Goal: Information Seeking & Learning: Check status

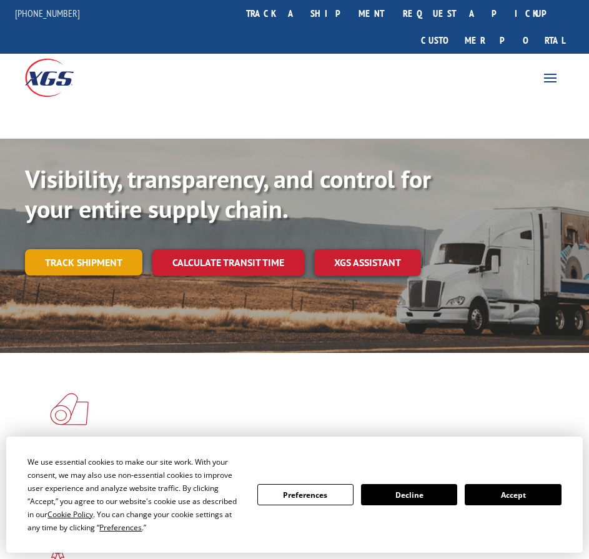
click at [87, 249] on link "Track shipment" at bounding box center [83, 262] width 117 height 26
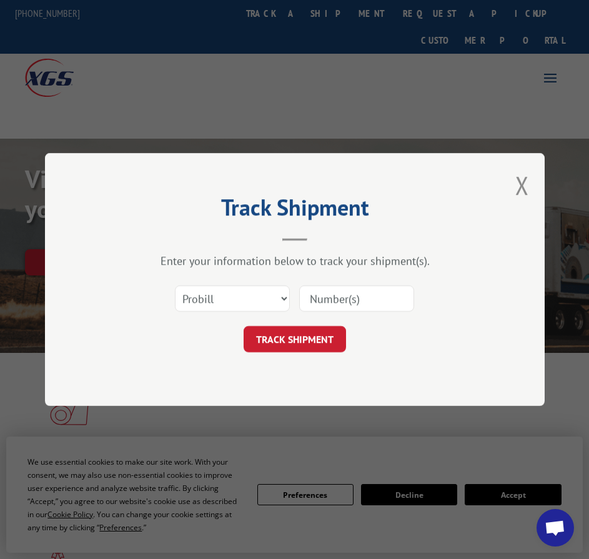
click at [330, 299] on input at bounding box center [356, 298] width 115 height 26
paste input "17503926"
type input "17503926"
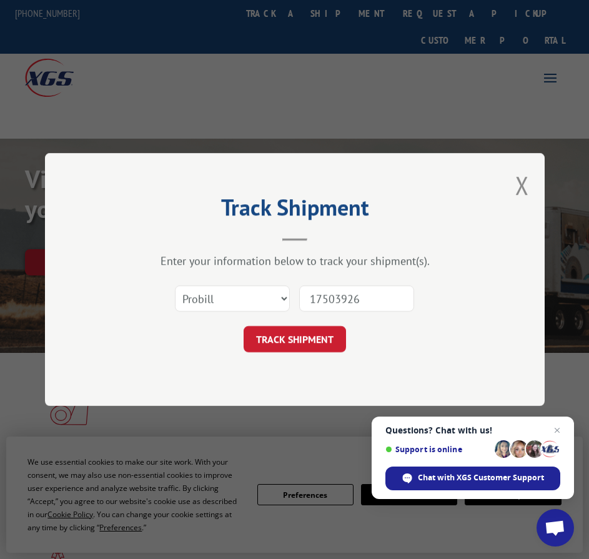
click button "TRACK SHIPMENT" at bounding box center [295, 339] width 102 height 26
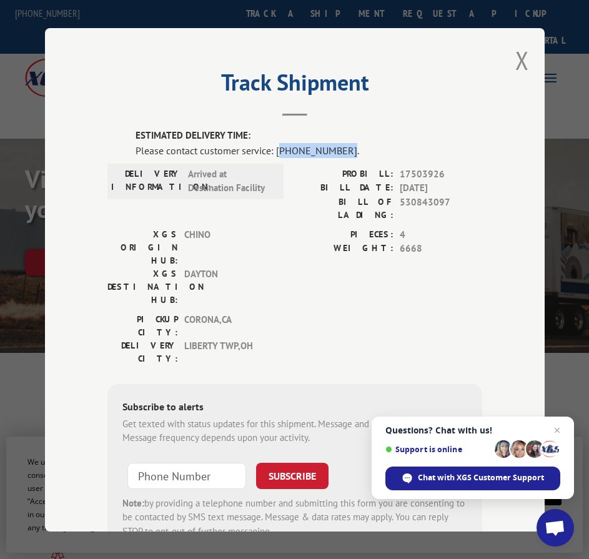
drag, startPoint x: 335, startPoint y: 147, endPoint x: 273, endPoint y: 151, distance: 62.6
click at [273, 151] on div "Please contact customer service: [PHONE_NUMBER]." at bounding box center [309, 149] width 347 height 15
copy div "844) 947-7447"
click at [373, 227] on label "PIECES:" at bounding box center [344, 234] width 99 height 14
drag, startPoint x: 438, startPoint y: 166, endPoint x: 394, endPoint y: 168, distance: 43.8
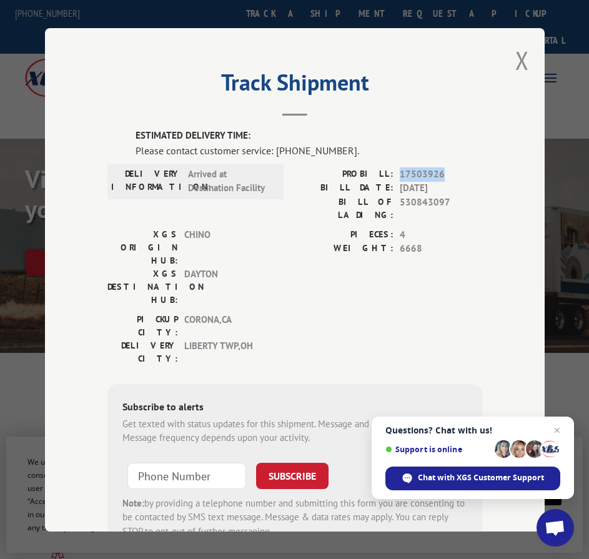
click at [394, 168] on div "PROBILL: 17503926" at bounding box center [388, 174] width 187 height 14
copy span "17503926"
